Goal: Information Seeking & Learning: Learn about a topic

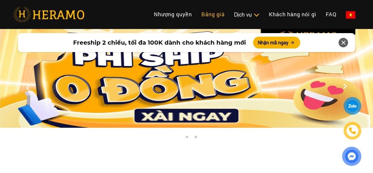
click at [197, 19] on link "Bảng giá" at bounding box center [213, 14] width 33 height 13
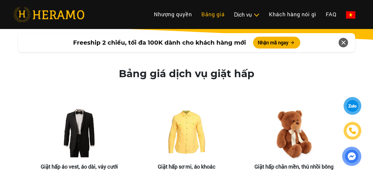
scroll to position [1118, 0]
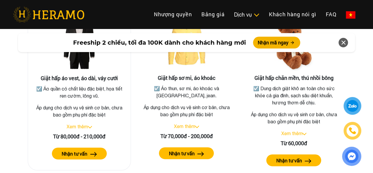
click at [86, 124] on link "Xem thêm" at bounding box center [77, 126] width 21 height 5
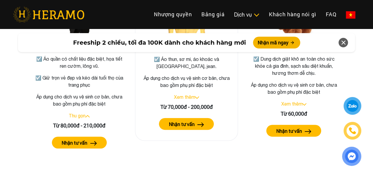
scroll to position [1147, 0]
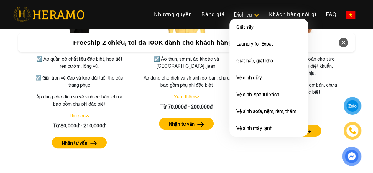
click at [254, 18] on img at bounding box center [257, 15] width 6 height 6
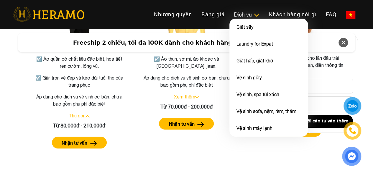
scroll to position [1059, 0]
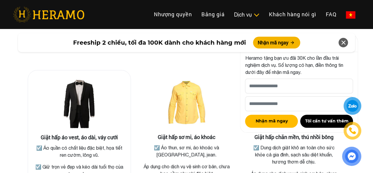
click at [109, 98] on div at bounding box center [79, 104] width 93 height 59
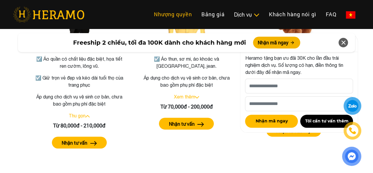
scroll to position [1147, 0]
click at [197, 19] on link "Bảng giá" at bounding box center [213, 14] width 33 height 13
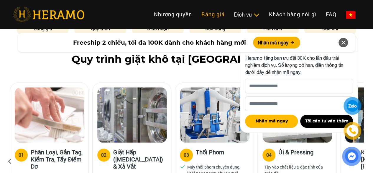
scroll to position [320, 0]
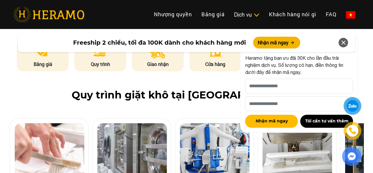
click at [355, 102] on div at bounding box center [353, 105] width 14 height 14
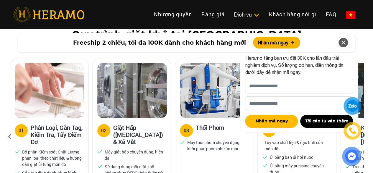
scroll to position [409, 0]
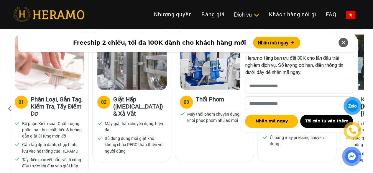
click at [344, 44] on icon at bounding box center [343, 42] width 7 height 11
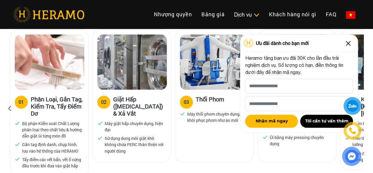
click at [349, 45] on img at bounding box center [348, 43] width 9 height 9
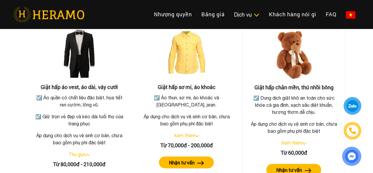
scroll to position [1118, 0]
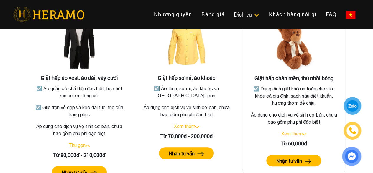
click at [301, 139] on div "Từ 60,000đ" at bounding box center [293, 143] width 93 height 8
click at [302, 131] on link "Xem thêm" at bounding box center [291, 133] width 21 height 5
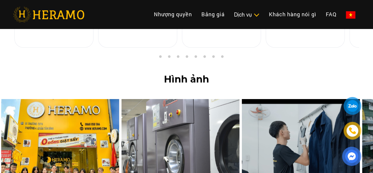
scroll to position [2446, 0]
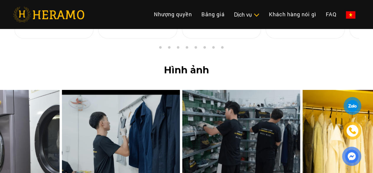
drag, startPoint x: 355, startPoint y: 75, endPoint x: 158, endPoint y: 92, distance: 198.5
click at [158, 92] on img at bounding box center [121, 137] width 118 height 94
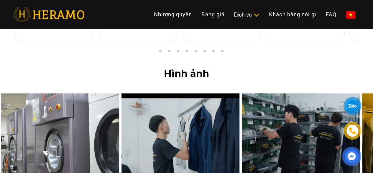
scroll to position [2295, 0]
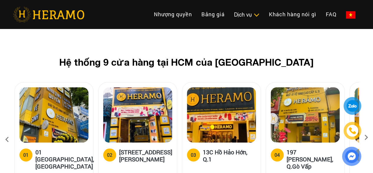
click at [367, 137] on icon at bounding box center [366, 139] width 11 height 4
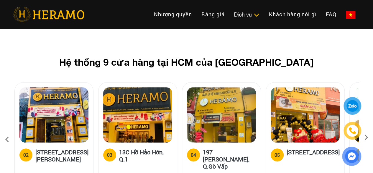
click at [365, 137] on icon at bounding box center [366, 139] width 11 height 4
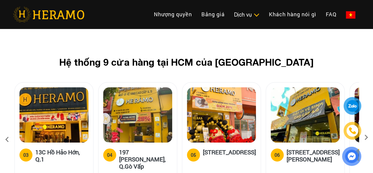
click at [365, 137] on icon at bounding box center [366, 139] width 11 height 4
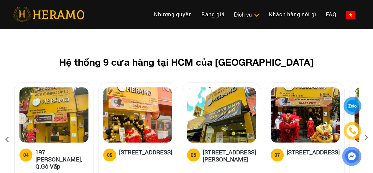
scroll to position [2265, 0]
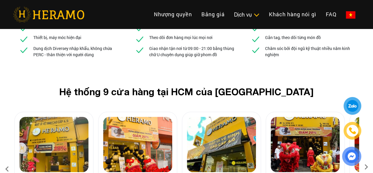
click at [367, 167] on icon at bounding box center [366, 169] width 11 height 4
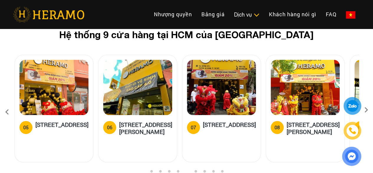
scroll to position [2324, 0]
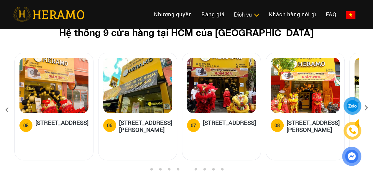
click at [368, 108] on icon at bounding box center [366, 110] width 11 height 4
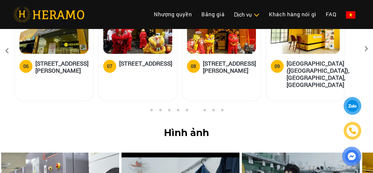
scroll to position [2442, 0]
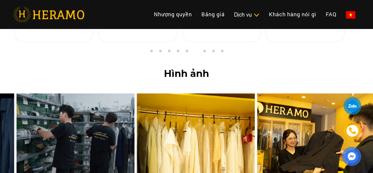
drag, startPoint x: 290, startPoint y: 82, endPoint x: 25, endPoint y: 76, distance: 265.2
click at [25, 93] on img at bounding box center [76, 140] width 118 height 94
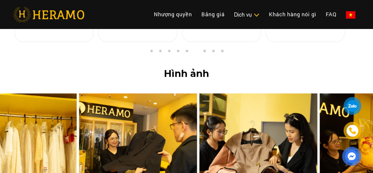
drag, startPoint x: 0, startPoint y: 76, endPoint x: 8, endPoint y: 70, distance: 9.9
click at [0, 93] on img at bounding box center [18, 140] width 118 height 94
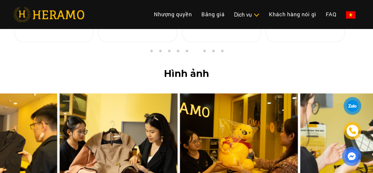
drag, startPoint x: 303, startPoint y: 86, endPoint x: 0, endPoint y: 87, distance: 302.9
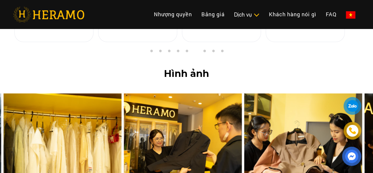
drag, startPoint x: 109, startPoint y: 85, endPoint x: 378, endPoint y: 94, distance: 268.5
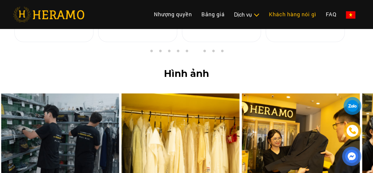
click at [264, 14] on link "Khách hàng nói gì" at bounding box center [292, 14] width 57 height 13
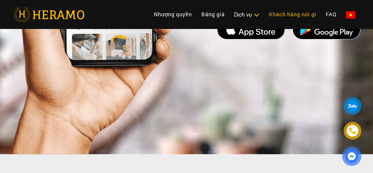
scroll to position [2886, 0]
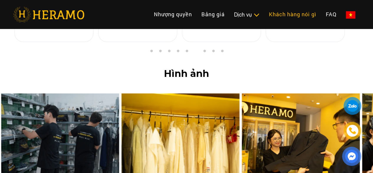
scroll to position [2886, 0]
